Goal: Check status: Check status

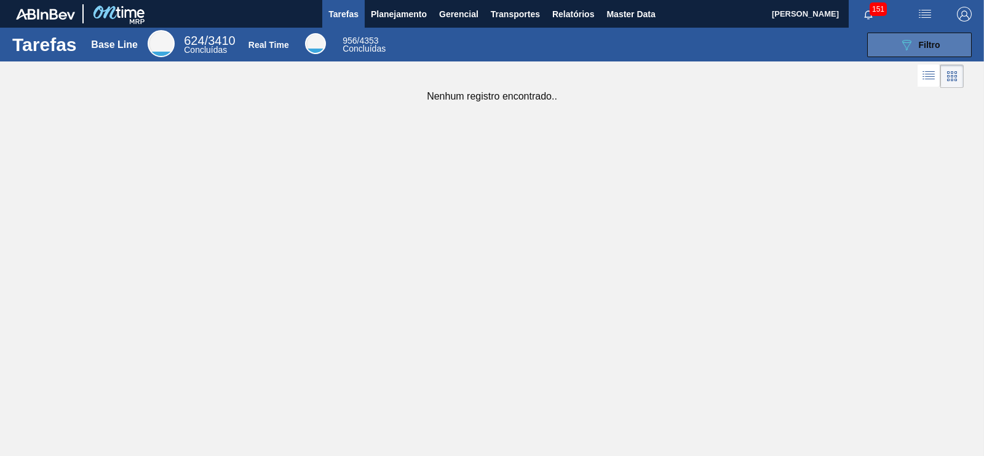
click at [913, 49] on icon "089F7B8B-B2A5-4AFE-B5C0-19BA573D28AC" at bounding box center [906, 45] width 15 height 15
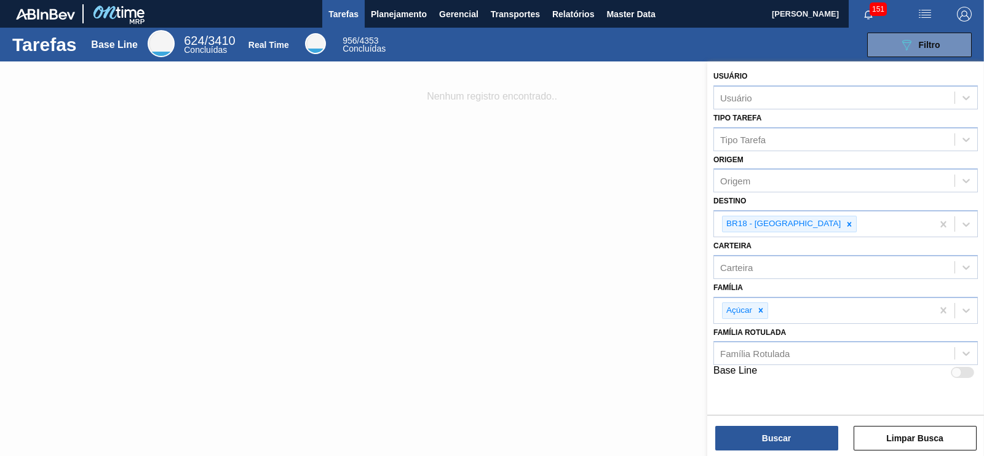
click at [658, 100] on div at bounding box center [492, 290] width 984 height 456
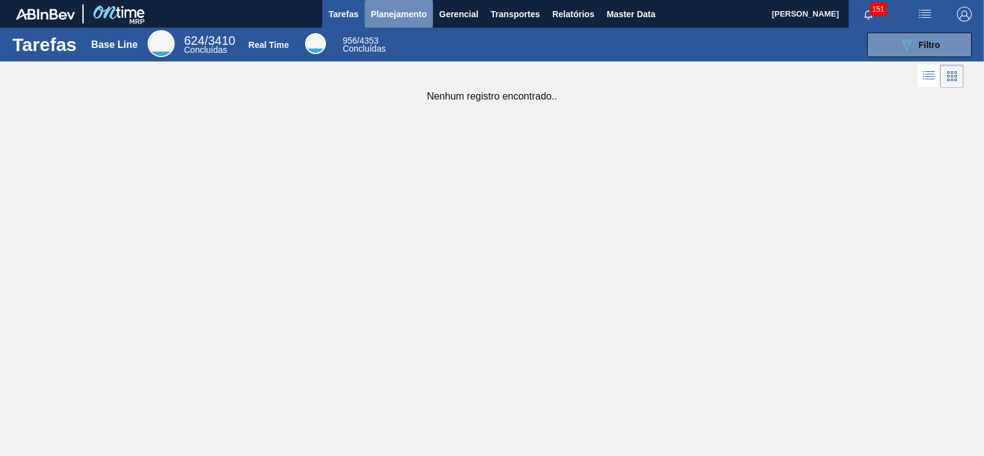
click at [392, 14] on span "Planejamento" at bounding box center [399, 14] width 56 height 15
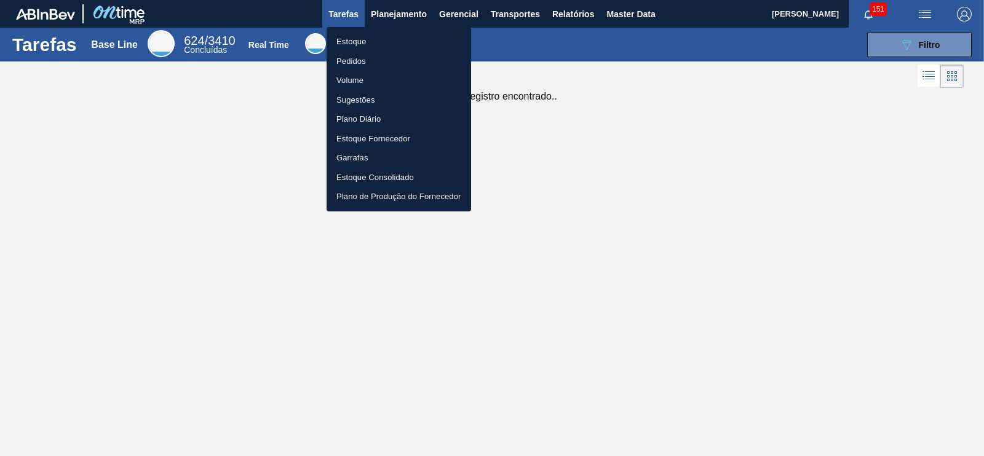
click at [360, 56] on li "Pedidos" at bounding box center [399, 62] width 145 height 20
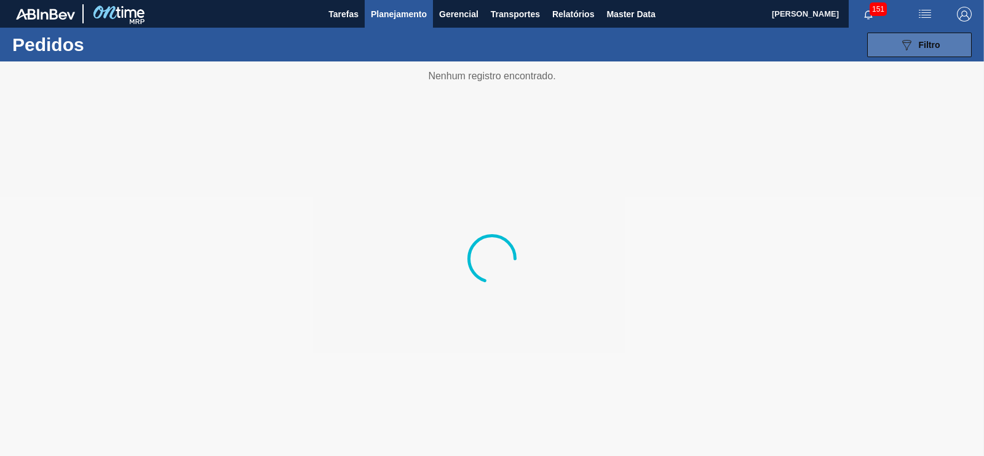
click at [917, 44] on div "089F7B8B-B2A5-4AFE-B5C0-19BA573D28AC Filtro" at bounding box center [919, 45] width 41 height 15
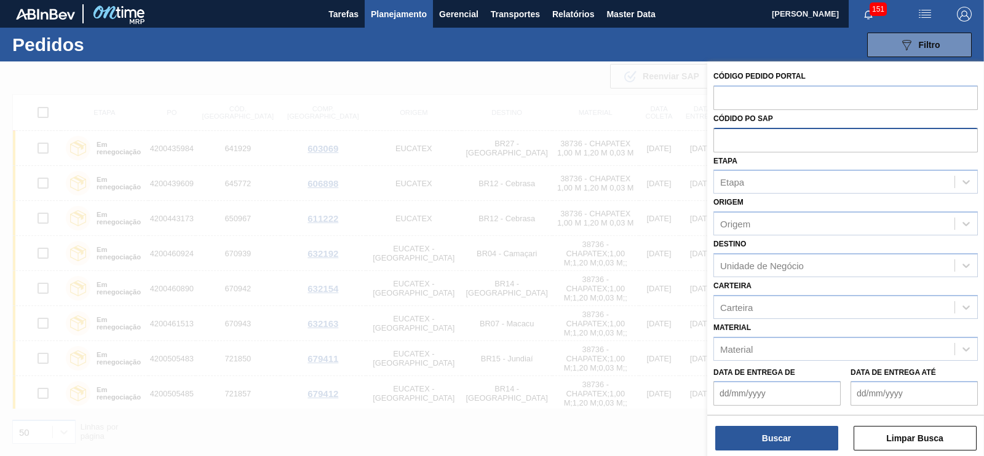
click at [791, 143] on input "text" at bounding box center [846, 139] width 265 height 23
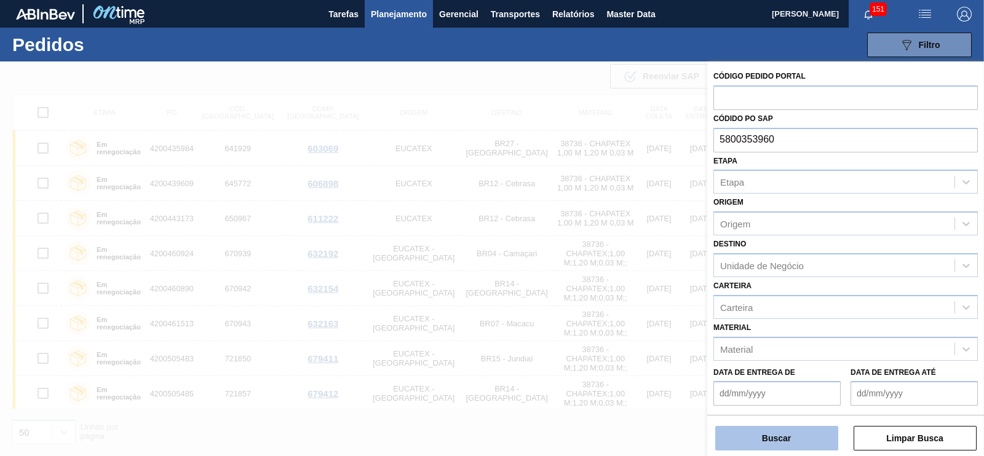
type input "5800353960"
click at [794, 431] on button "Buscar" at bounding box center [776, 438] width 123 height 25
